Goal: Information Seeking & Learning: Learn about a topic

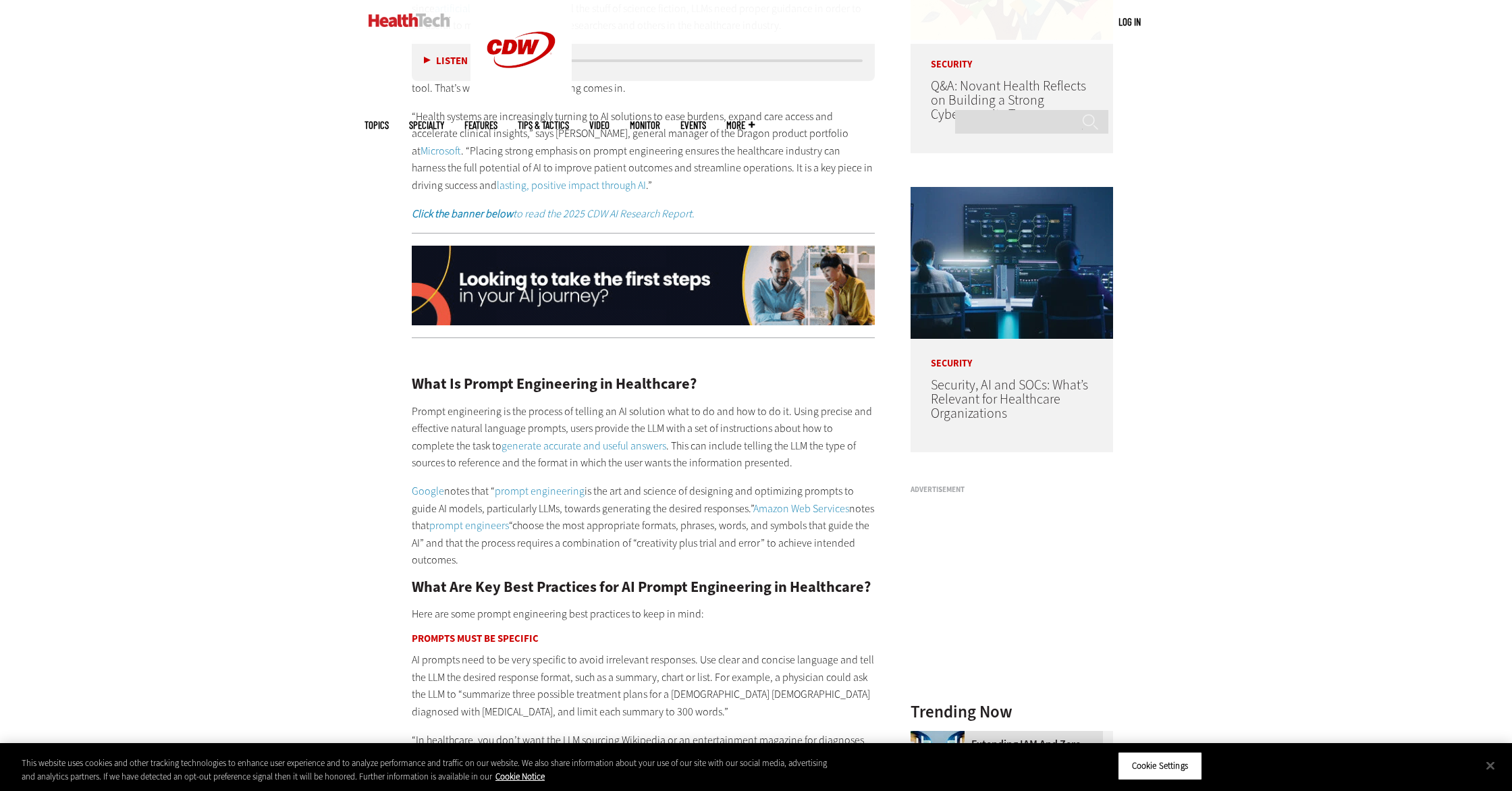
scroll to position [1066, 0]
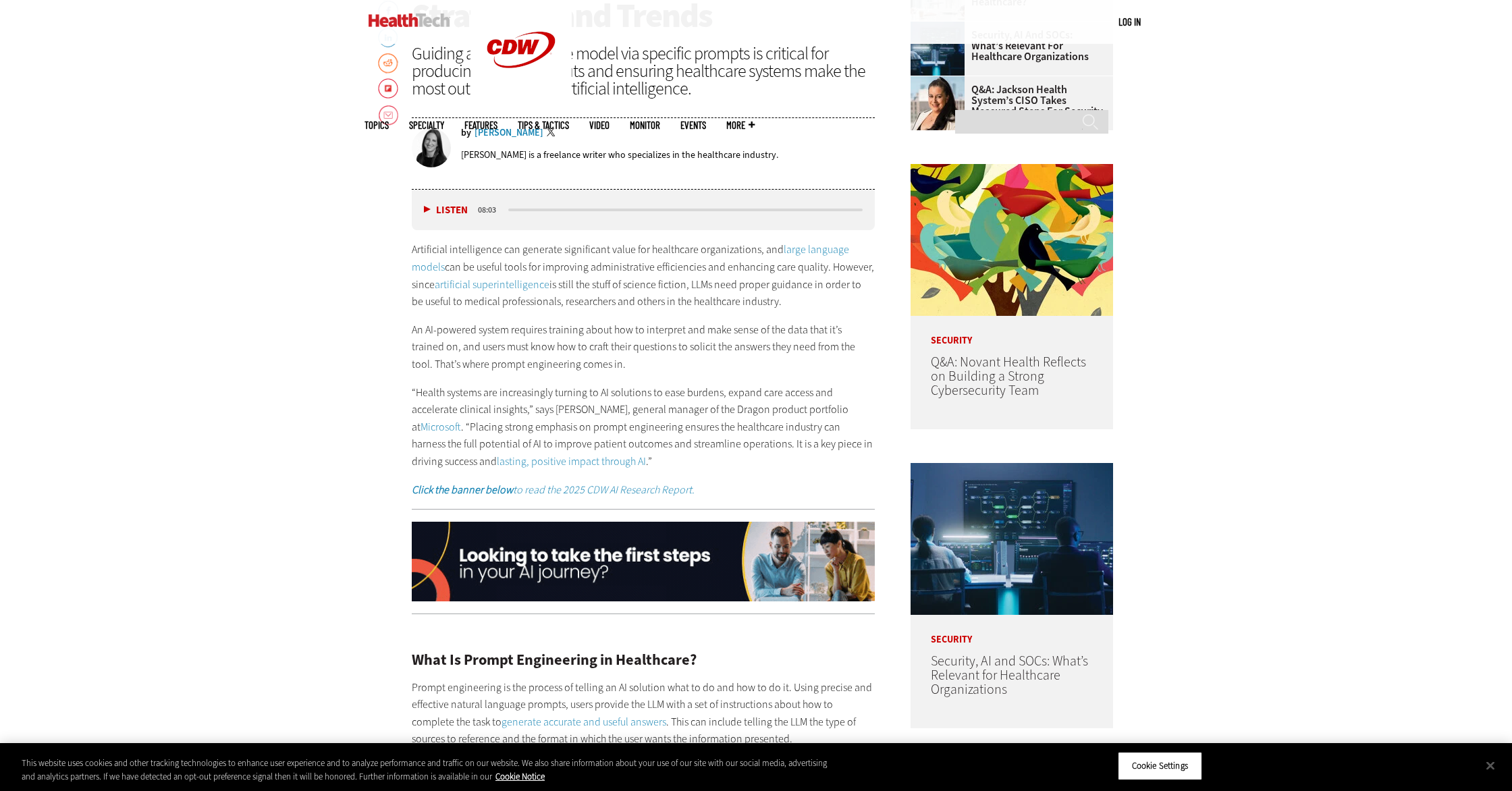
scroll to position [790, 0]
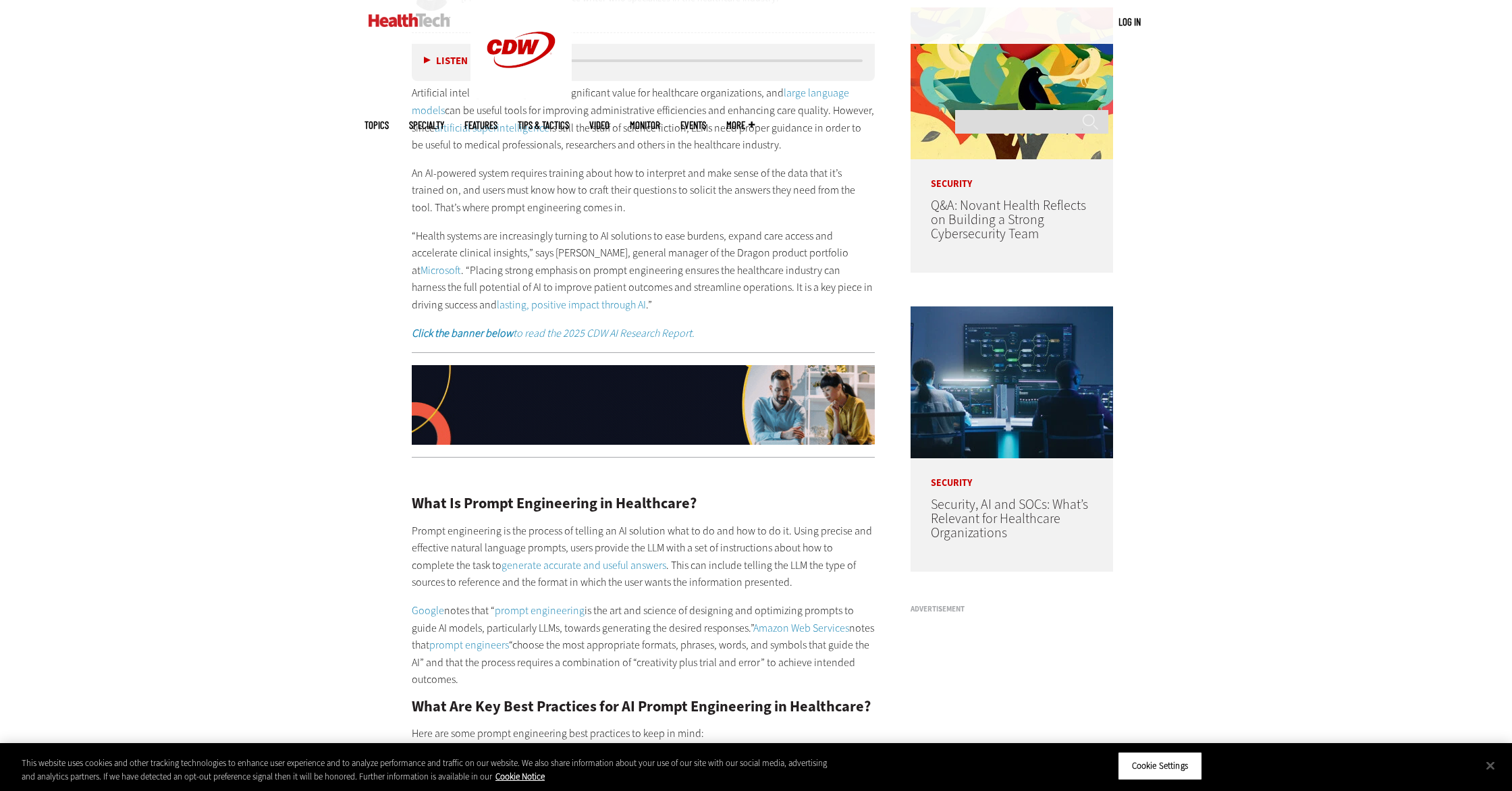
scroll to position [950, 0]
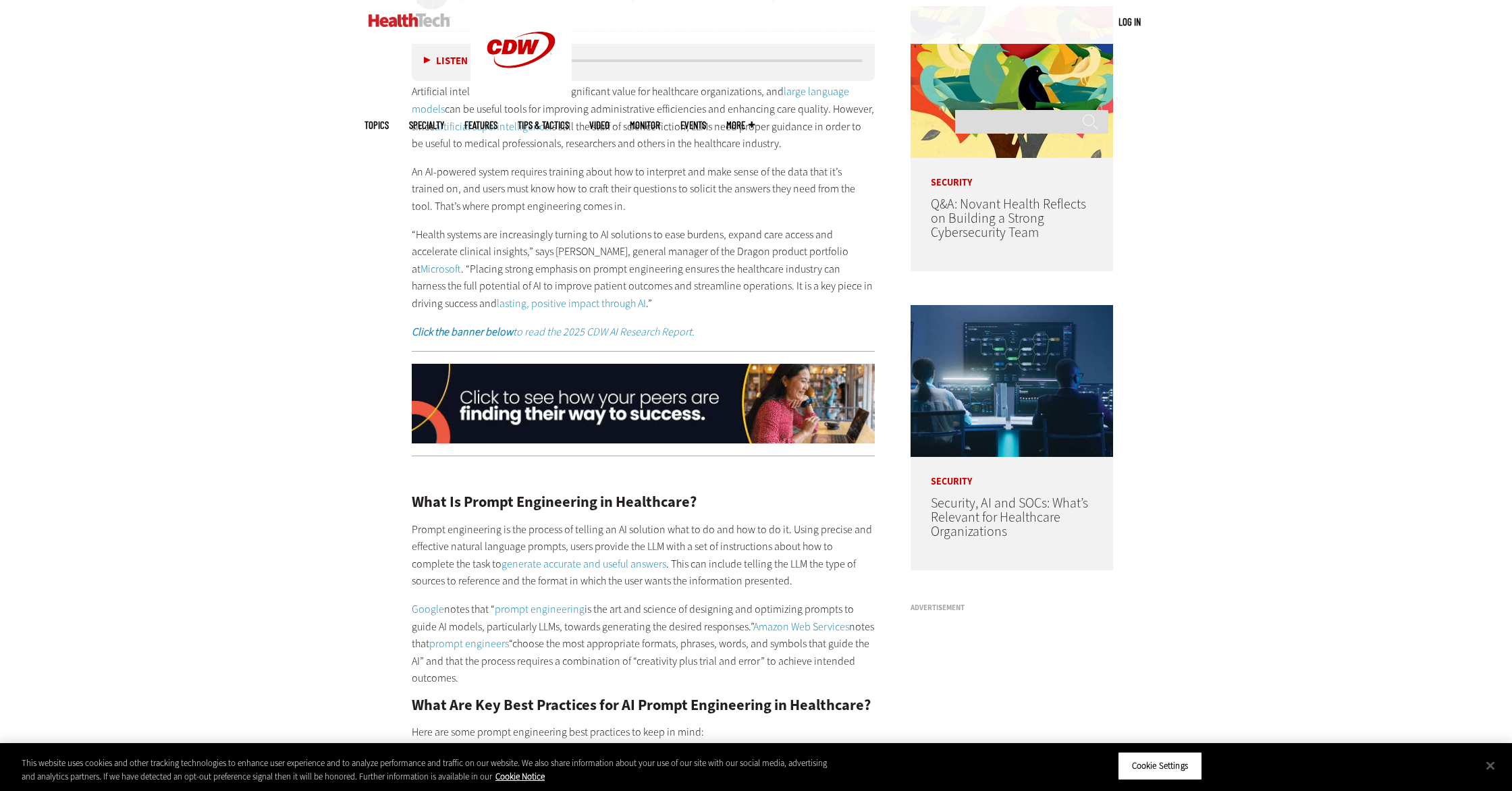
drag, startPoint x: 414, startPoint y: 177, endPoint x: 596, endPoint y: 208, distance: 184.6
click at [596, 208] on p "An AI-powered system requires training about how to interpret and make sense of…" at bounding box center [643, 189] width 463 height 52
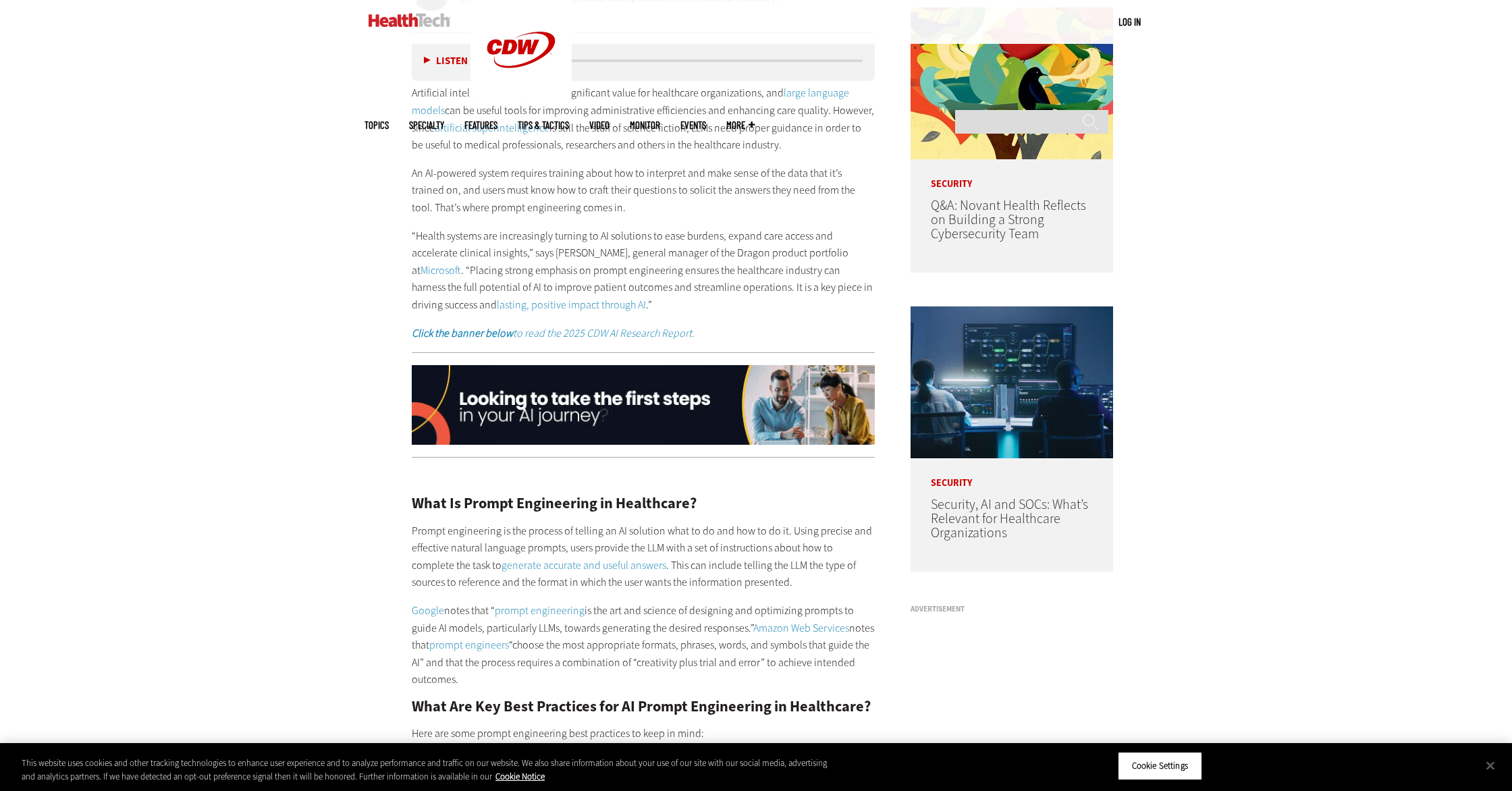
copy p "An AI-powered system requires training about how to interpret and make sense of…"
